Goal: Task Accomplishment & Management: Manage account settings

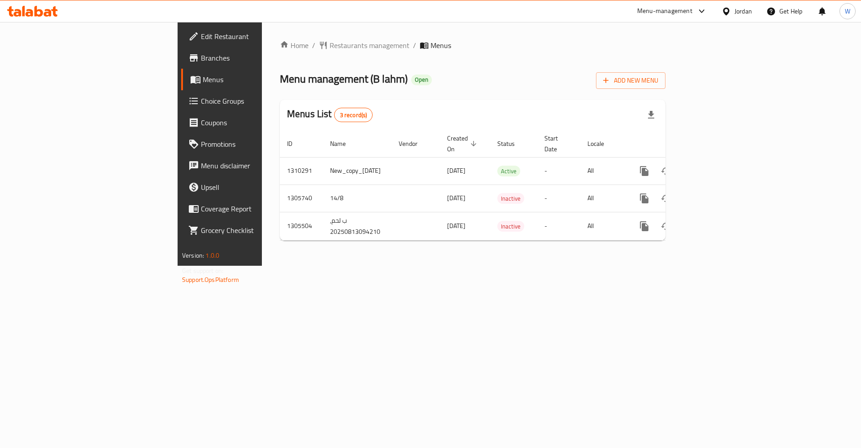
click at [201, 101] on span "Choice Groups" at bounding box center [257, 101] width 113 height 11
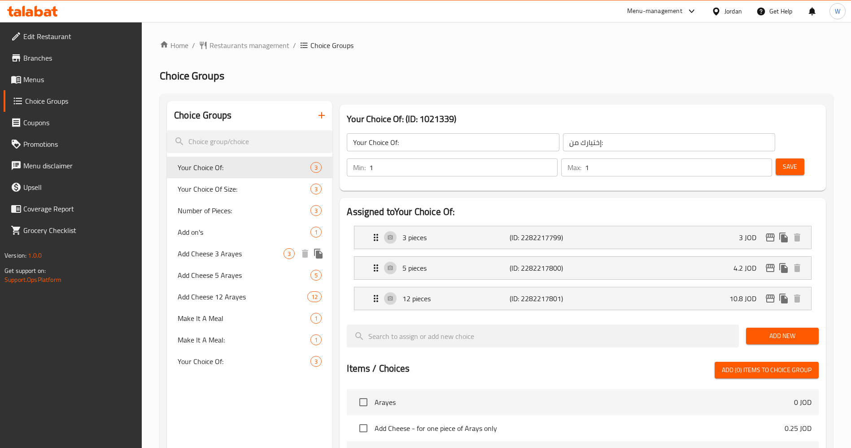
click at [236, 256] on span "Add Cheese 3 Arayes" at bounding box center [231, 253] width 106 height 11
type input "Add Cheese 3 Arayes"
type input "اضافة جبنة 3 عرايس"
type input "0"
type input "3"
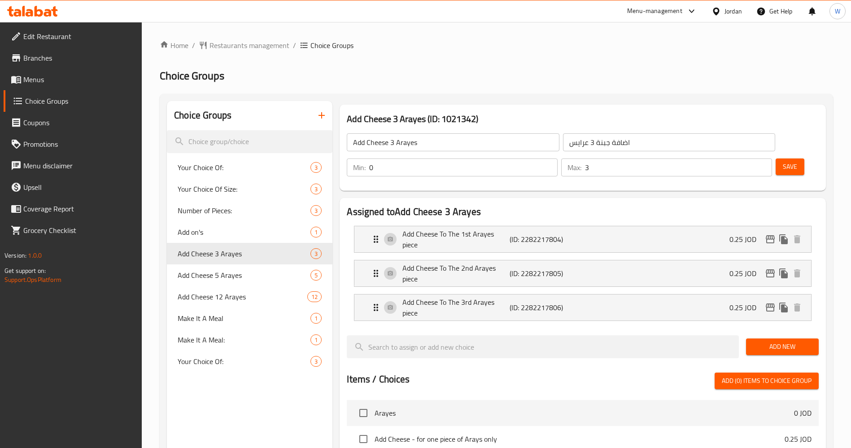
click at [55, 74] on span "Menus" at bounding box center [79, 79] width 112 height 11
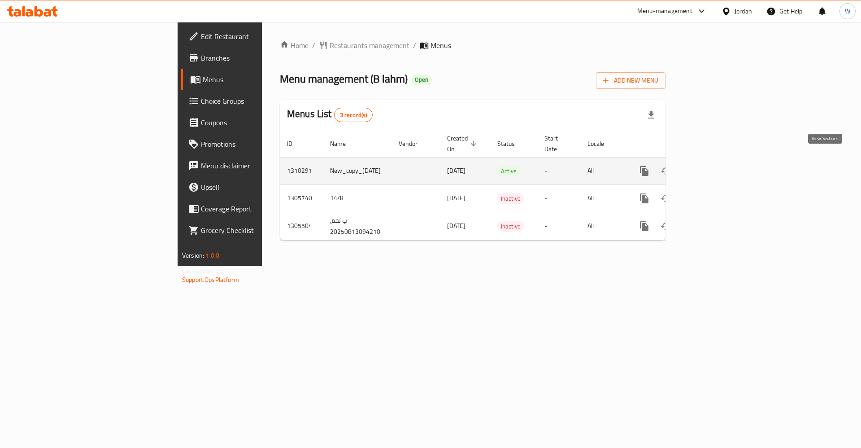
click at [715, 166] on icon "enhanced table" at bounding box center [709, 171] width 11 height 11
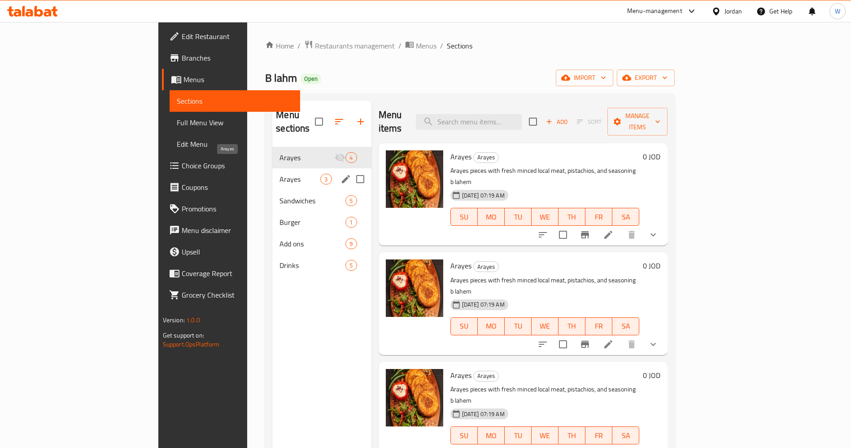
click at [279, 174] on span "Arayes" at bounding box center [299, 179] width 41 height 11
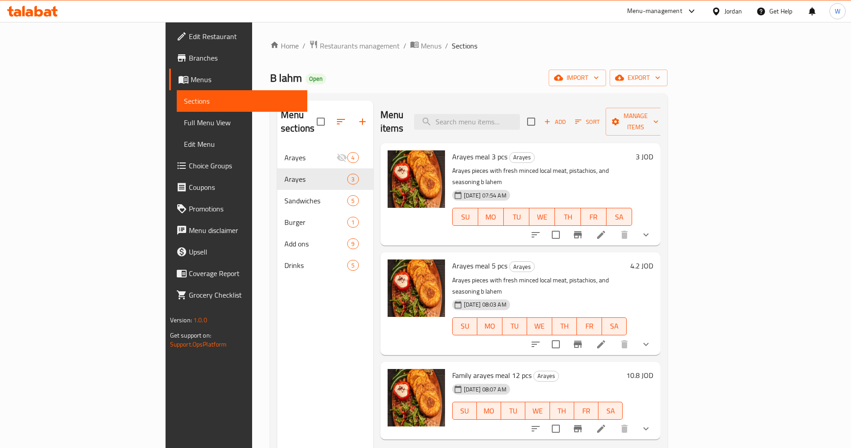
click at [605, 231] on icon at bounding box center [601, 235] width 8 height 8
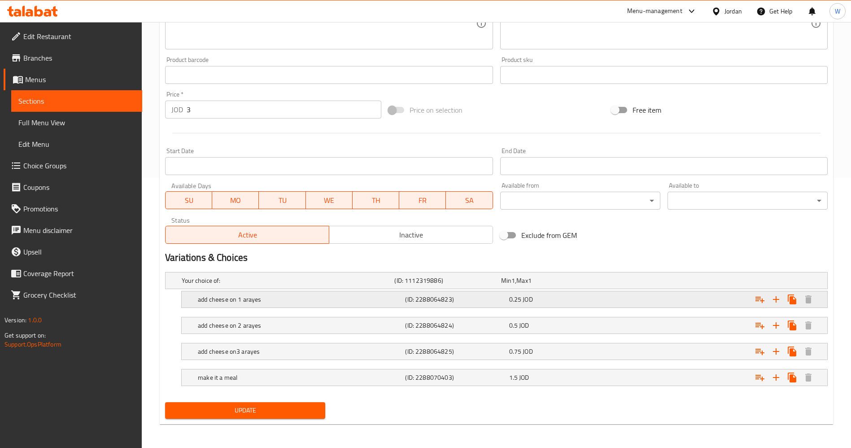
scroll to position [271, 0]
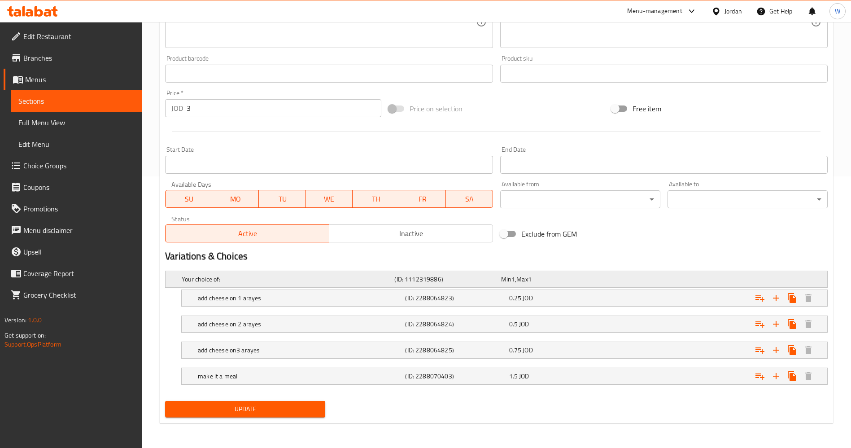
click at [654, 282] on div "Your choice of: (ID: 1112319886) Min 1 , Max 1" at bounding box center [499, 279] width 638 height 20
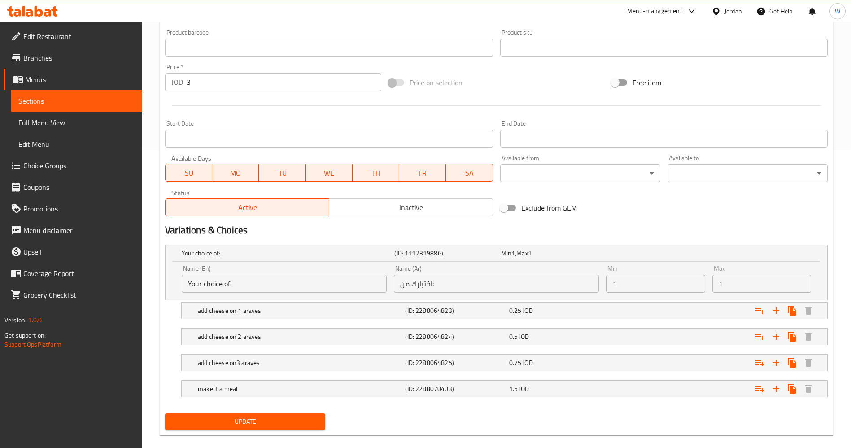
scroll to position [310, 0]
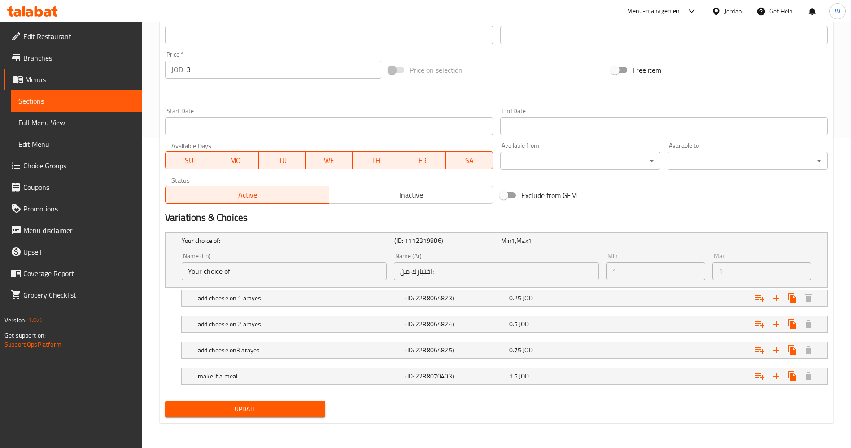
click at [489, 403] on div "Update" at bounding box center [496, 409] width 670 height 24
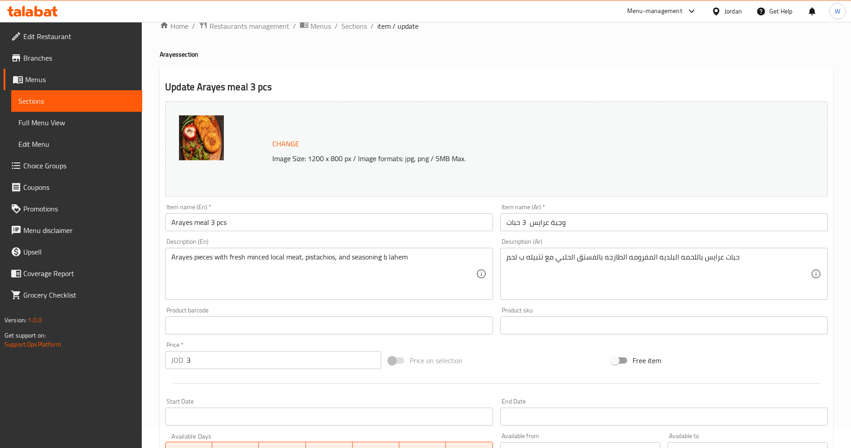
scroll to position [0, 0]
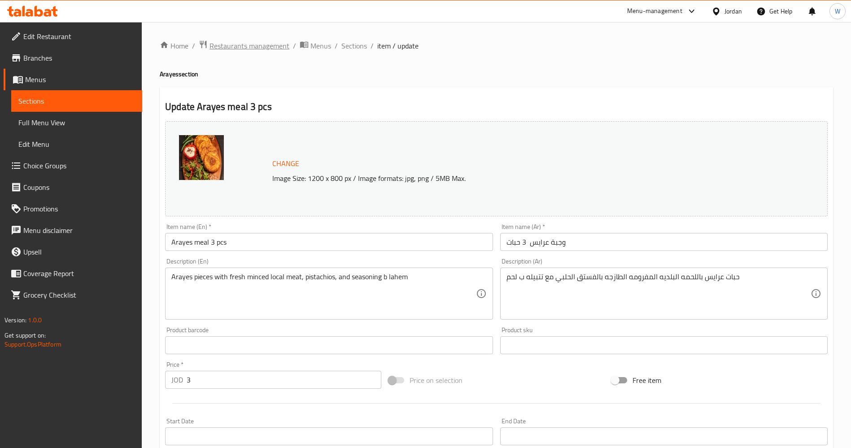
click at [261, 43] on span "Restaurants management" at bounding box center [249, 45] width 80 height 11
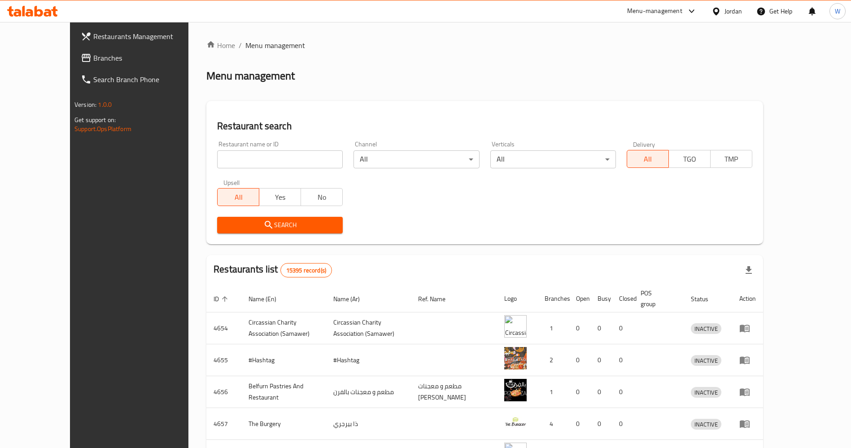
click at [259, 162] on div "Home / Menu management Menu management Restaurant search Restaurant name or ID …" at bounding box center [484, 350] width 557 height 621
click at [259, 162] on input "search" at bounding box center [280, 159] width 126 height 18
type input "BAE"
click at [274, 233] on button "Search" at bounding box center [280, 225] width 126 height 17
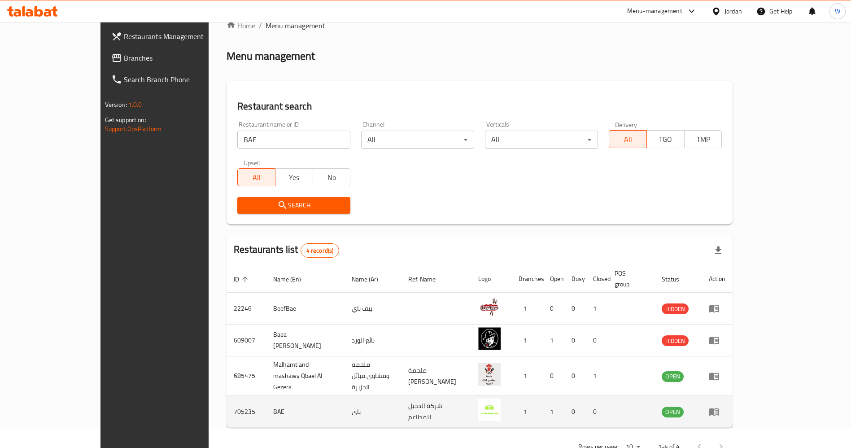
scroll to position [31, 0]
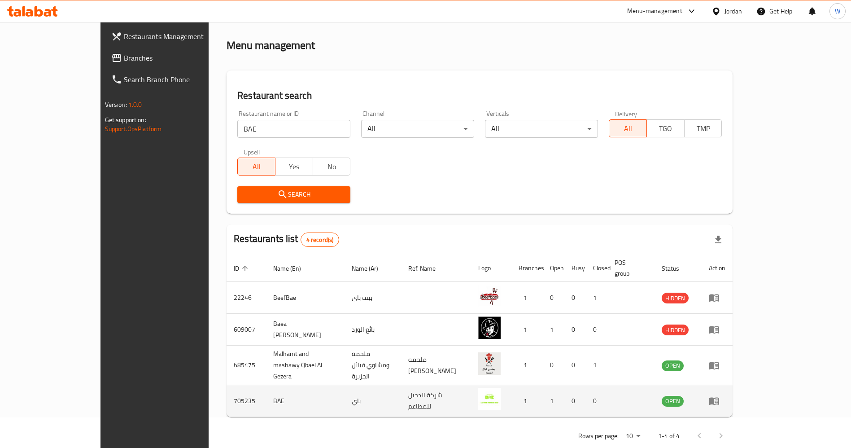
click at [227, 385] on td "705235" at bounding box center [246, 401] width 39 height 32
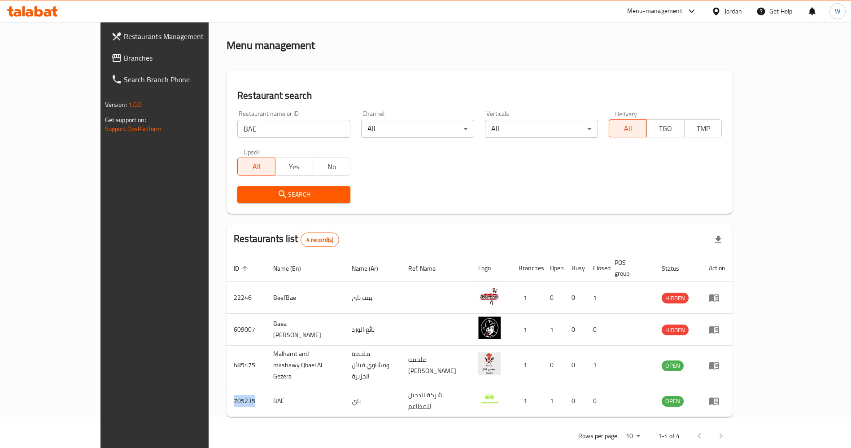
copy td "705235"
click at [274, 424] on div "Rows per page: 10 1-4 of 4" at bounding box center [480, 435] width 506 height 23
